Goal: Task Accomplishment & Management: Complete application form

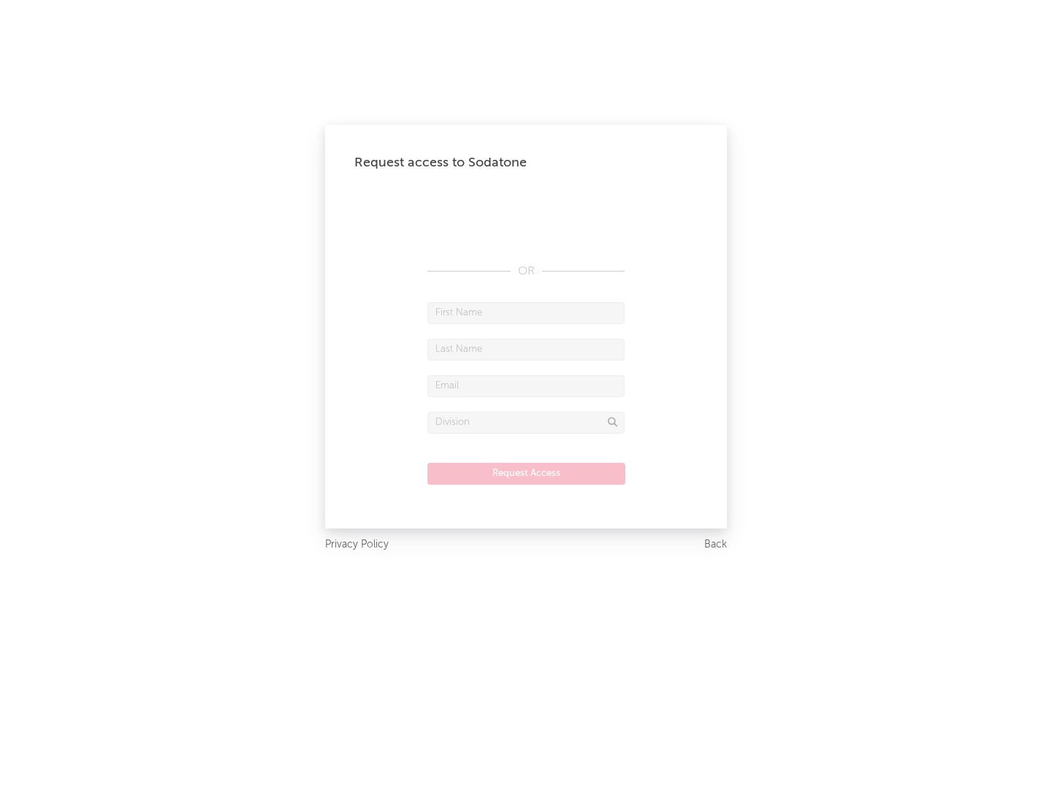
click at [526, 313] on input "text" at bounding box center [525, 313] width 197 height 22
type input "[PERSON_NAME]"
click at [526, 349] on input "text" at bounding box center [525, 350] width 197 height 22
type input "[PERSON_NAME]"
click at [526, 386] on input "text" at bounding box center [525, 386] width 197 height 22
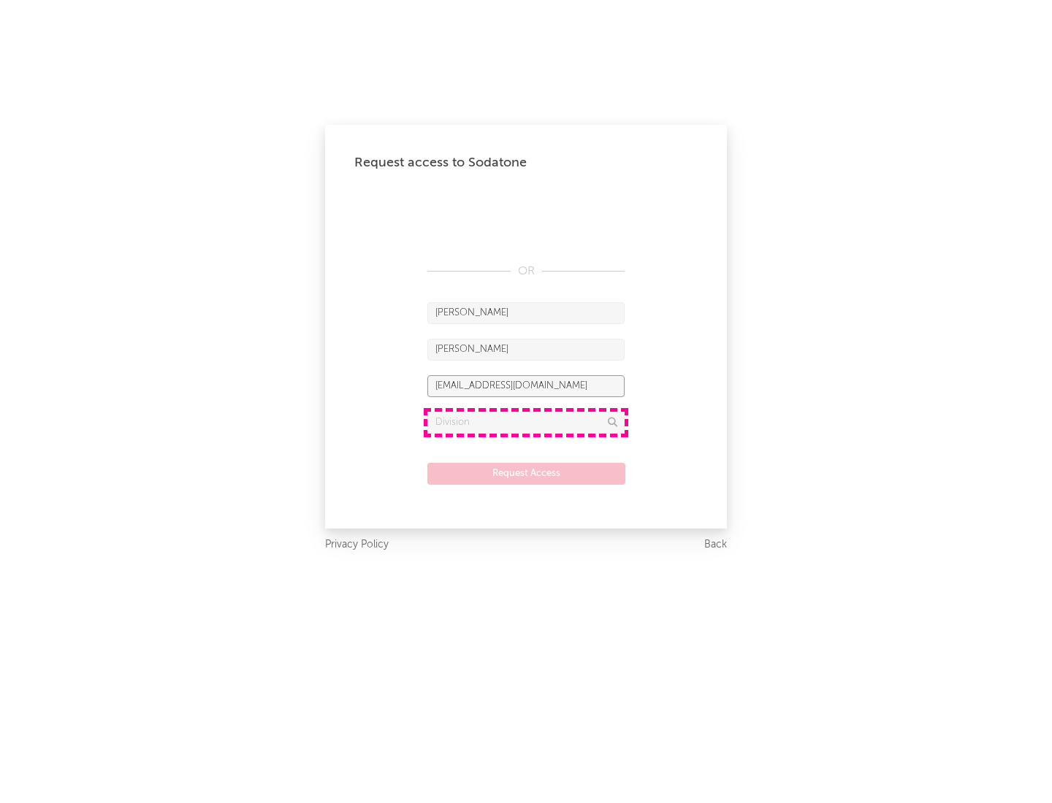
type input "[EMAIL_ADDRESS][DOMAIN_NAME]"
click at [526, 422] on input "text" at bounding box center [525, 423] width 197 height 22
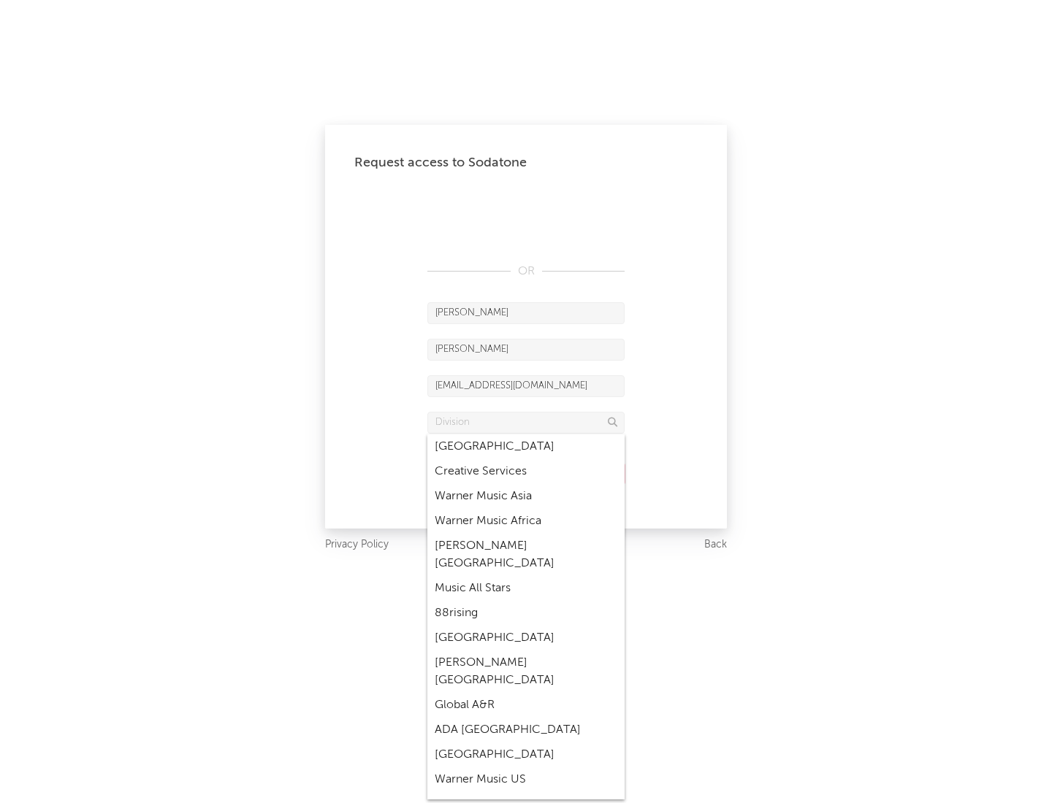
click at [526, 576] on div "Music All Stars" at bounding box center [525, 588] width 197 height 25
type input "Music All Stars"
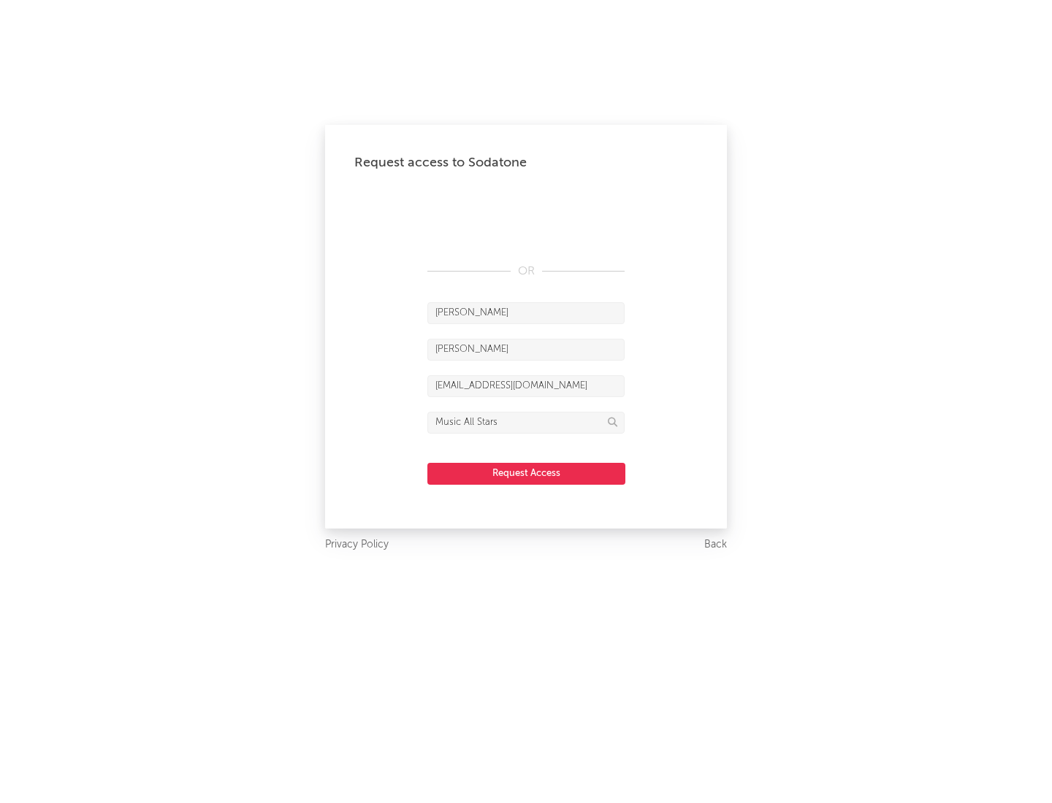
click at [526, 473] on button "Request Access" at bounding box center [526, 474] width 198 height 22
